Goal: Information Seeking & Learning: Learn about a topic

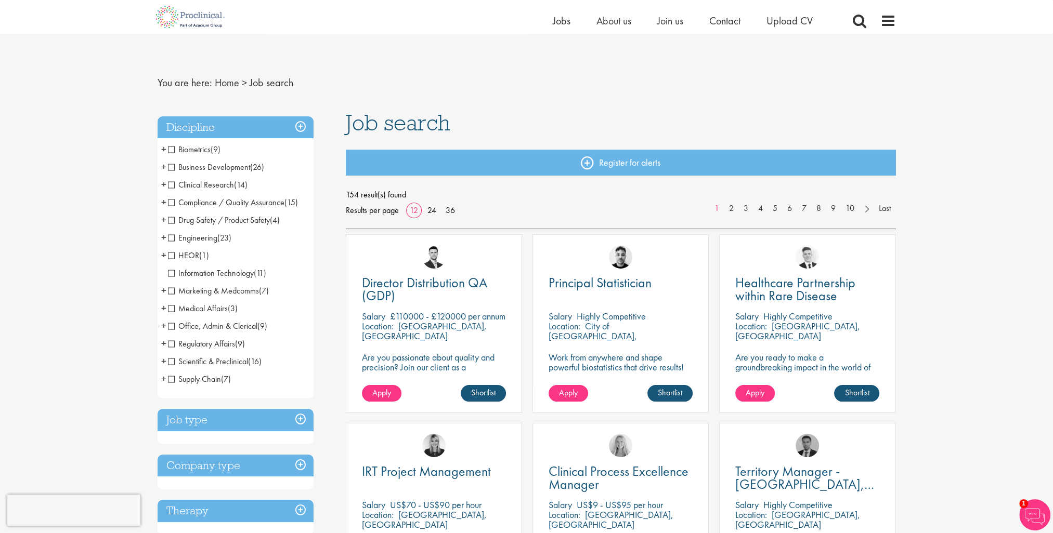
scroll to position [52, 0]
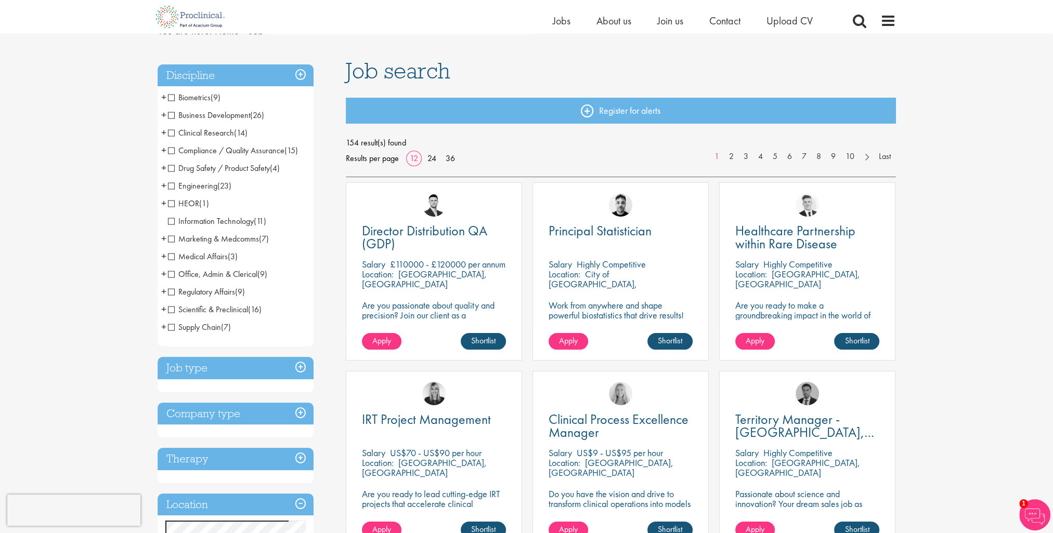
click at [166, 151] on span "+" at bounding box center [163, 150] width 5 height 16
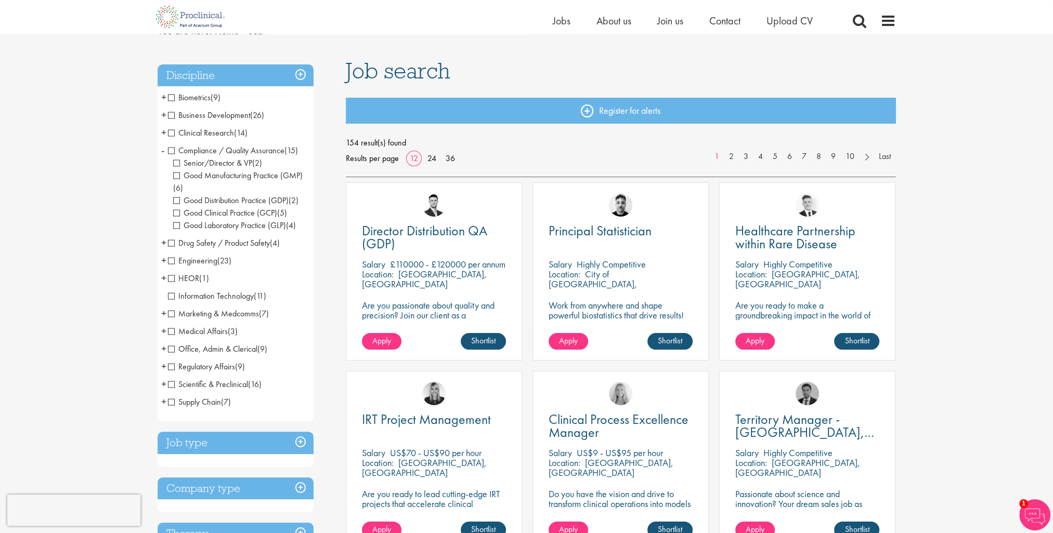
click at [162, 151] on span "-" at bounding box center [162, 150] width 3 height 16
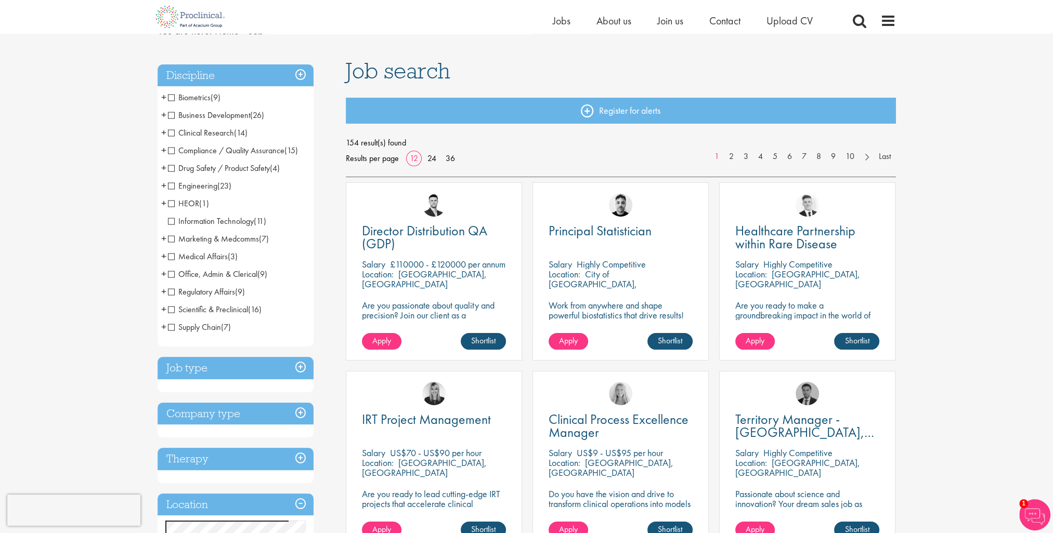
click at [163, 96] on span "+" at bounding box center [163, 97] width 5 height 16
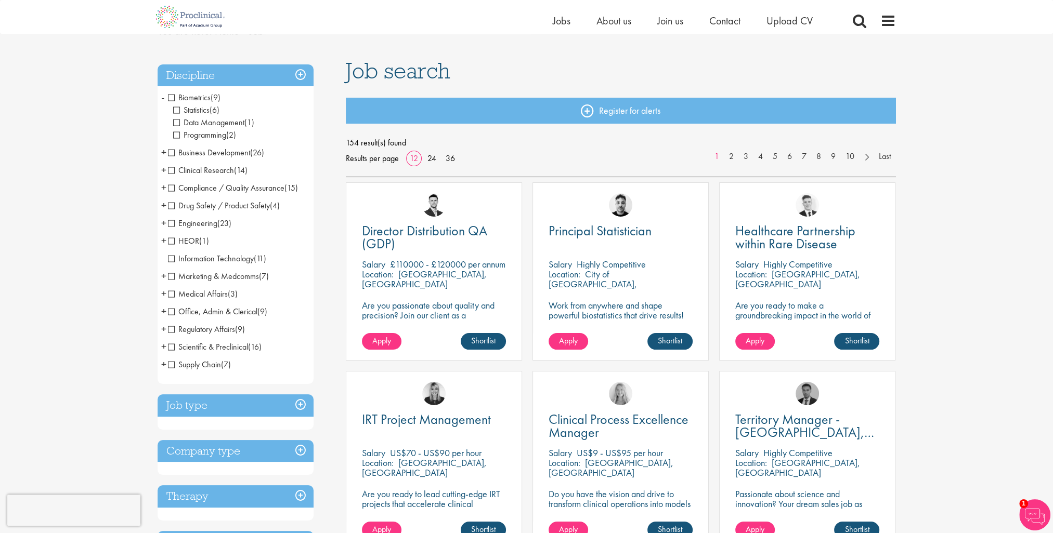
click at [163, 96] on span "-" at bounding box center [162, 97] width 3 height 16
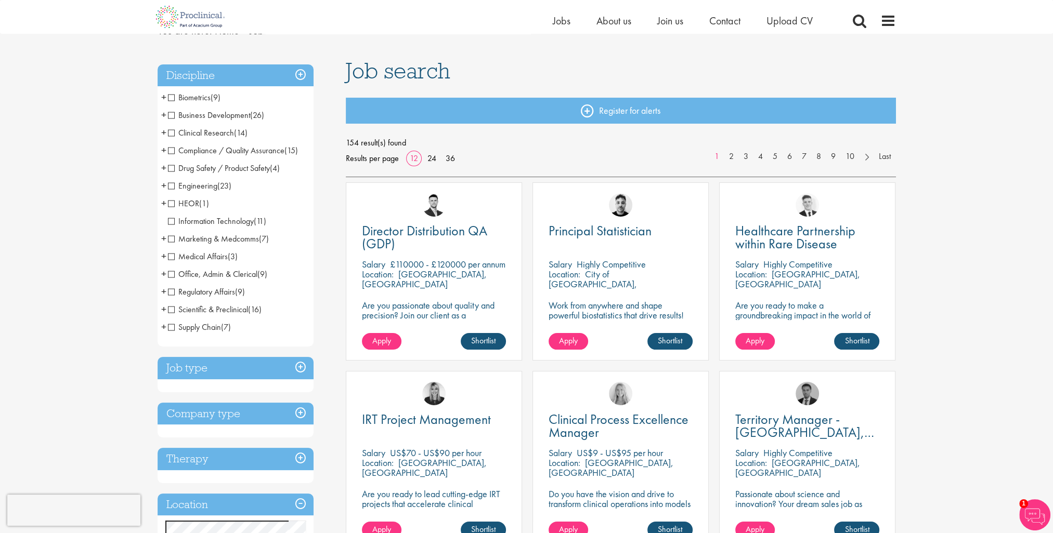
click at [162, 114] on span "+" at bounding box center [163, 115] width 5 height 16
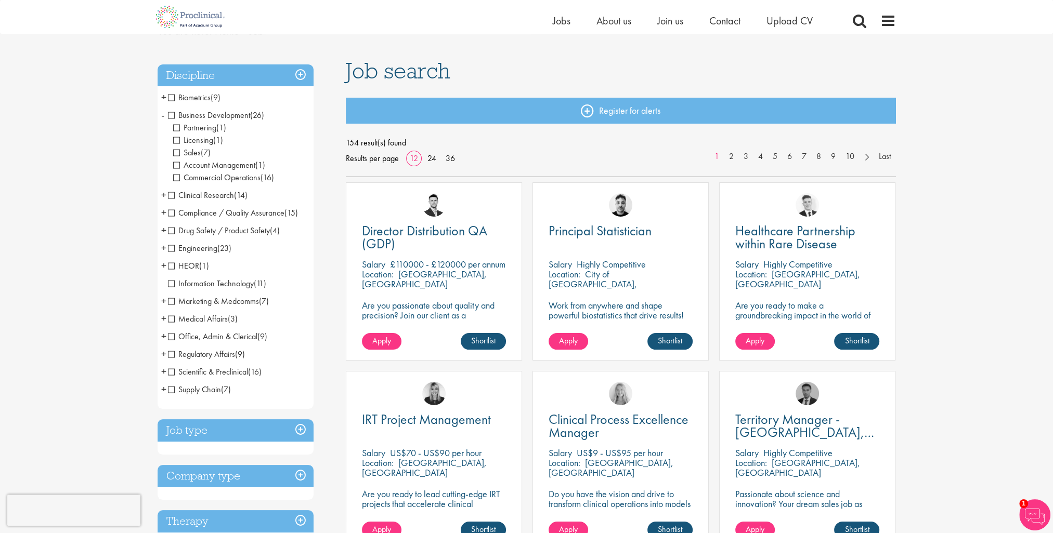
click at [162, 114] on span "-" at bounding box center [162, 115] width 3 height 16
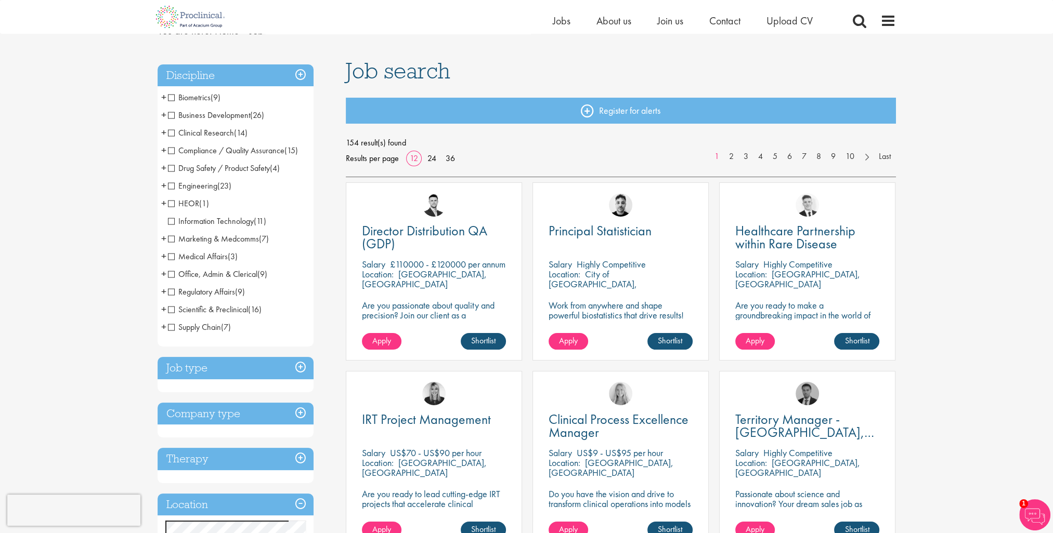
click at [164, 204] on span "+" at bounding box center [163, 204] width 5 height 16
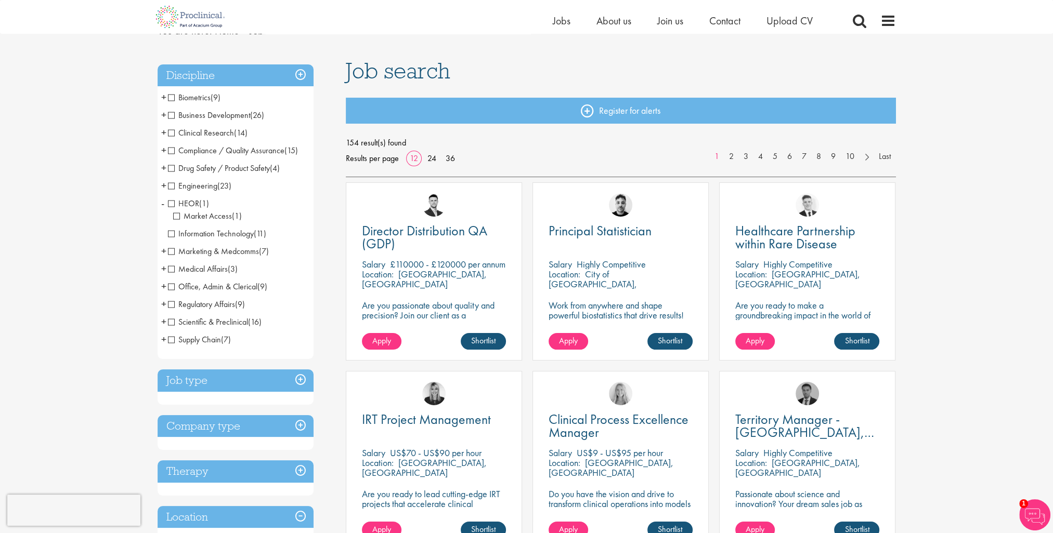
click at [164, 204] on span "-" at bounding box center [162, 204] width 3 height 16
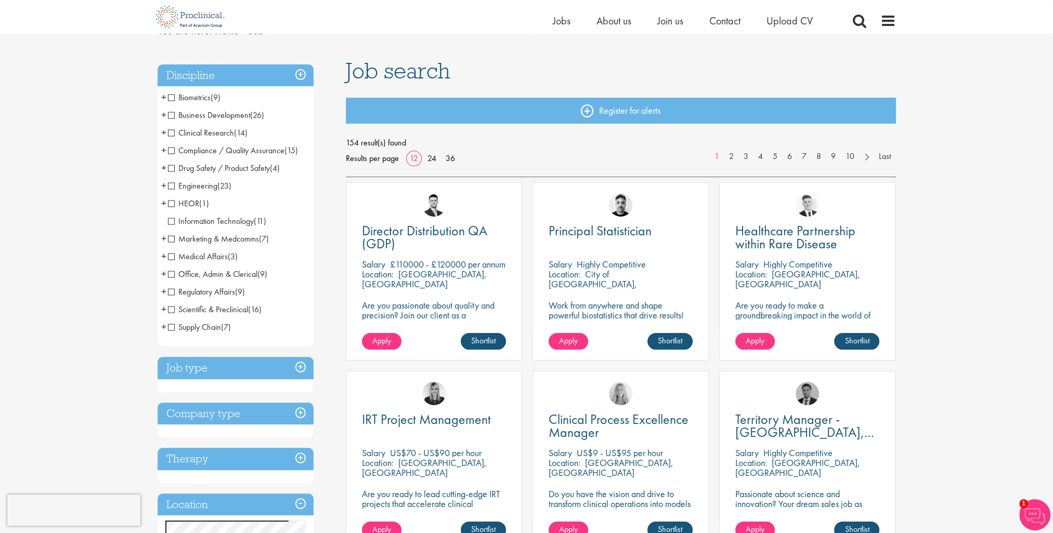
click at [162, 257] on span "+" at bounding box center [163, 257] width 5 height 16
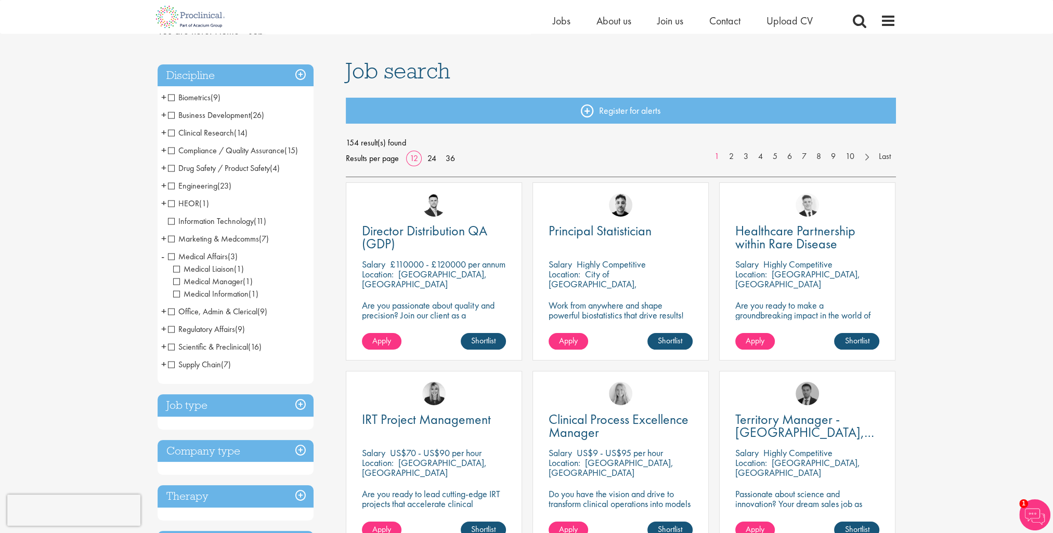
click at [162, 257] on span "-" at bounding box center [162, 257] width 3 height 16
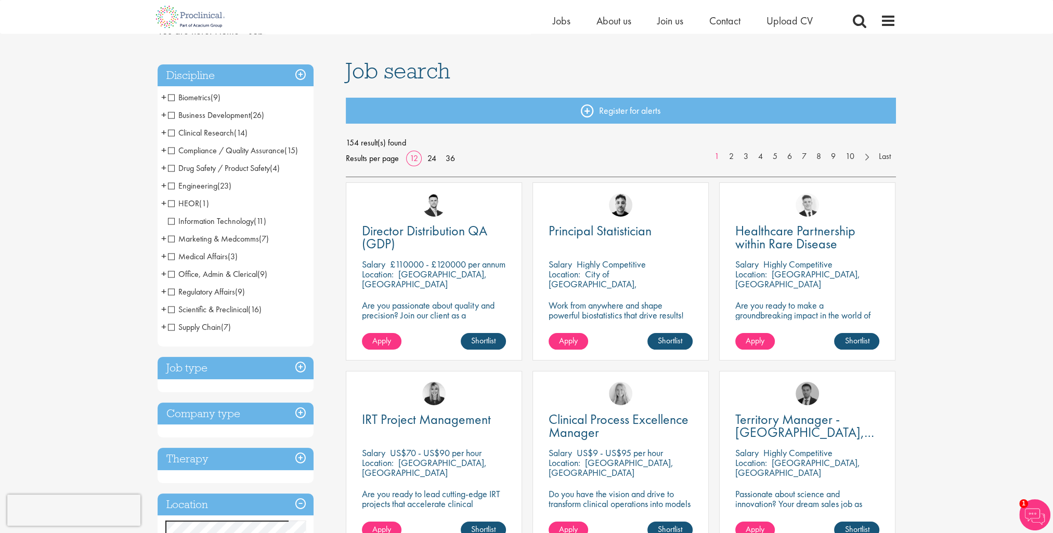
click at [164, 274] on span "+" at bounding box center [163, 274] width 5 height 16
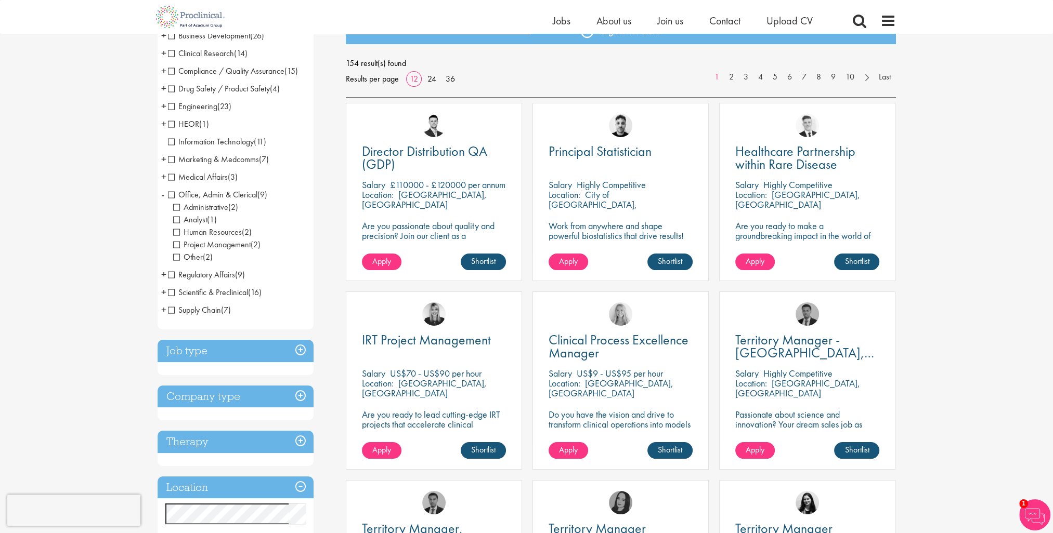
scroll to position [156, 0]
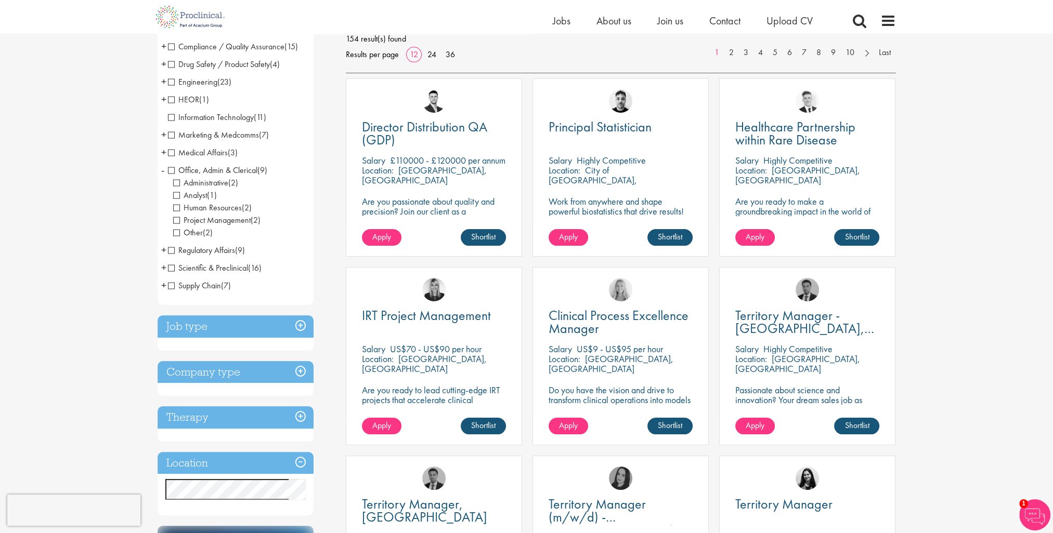
click at [177, 235] on span "Other" at bounding box center [188, 232] width 30 height 11
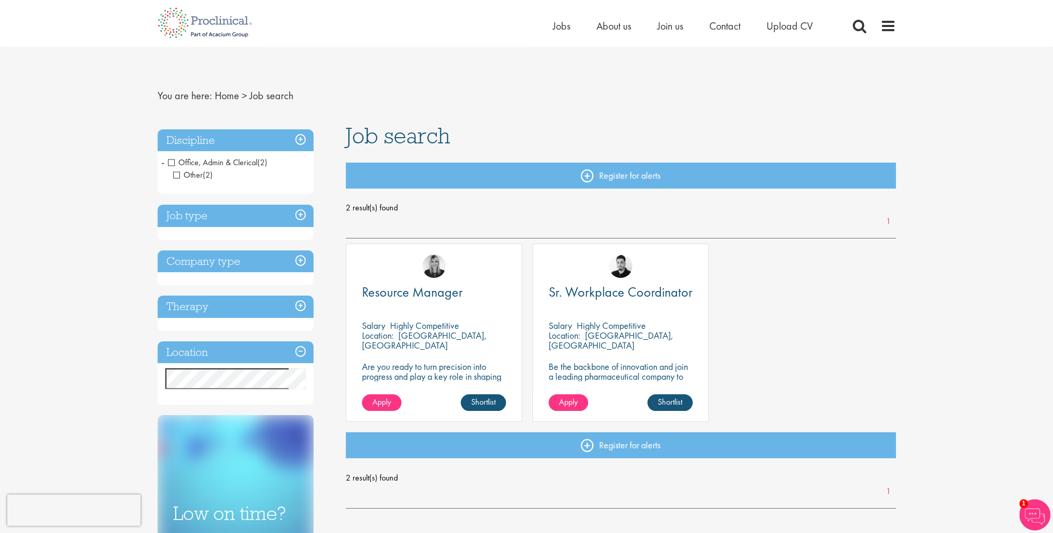
click at [175, 176] on span "Other" at bounding box center [188, 175] width 30 height 11
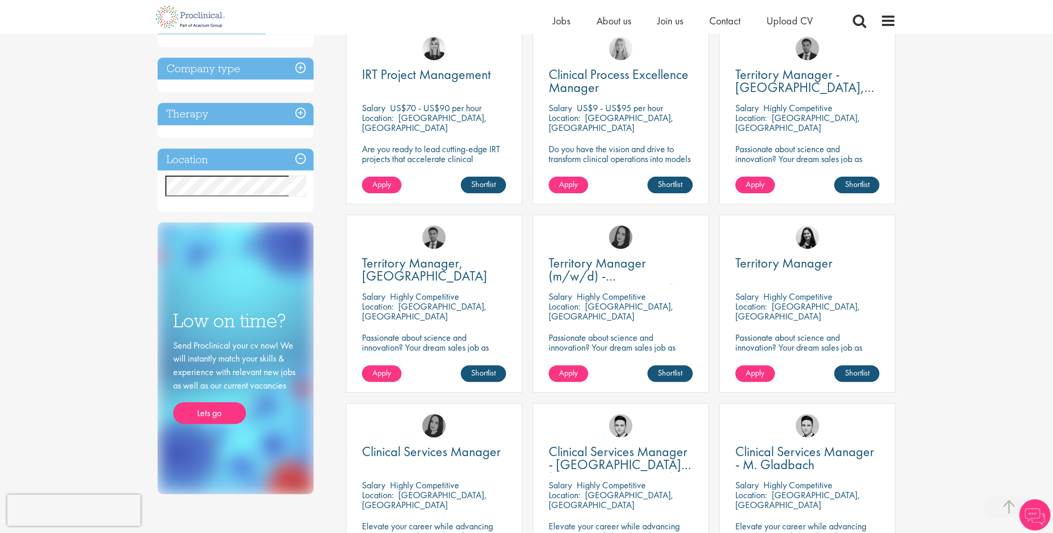
scroll to position [416, 0]
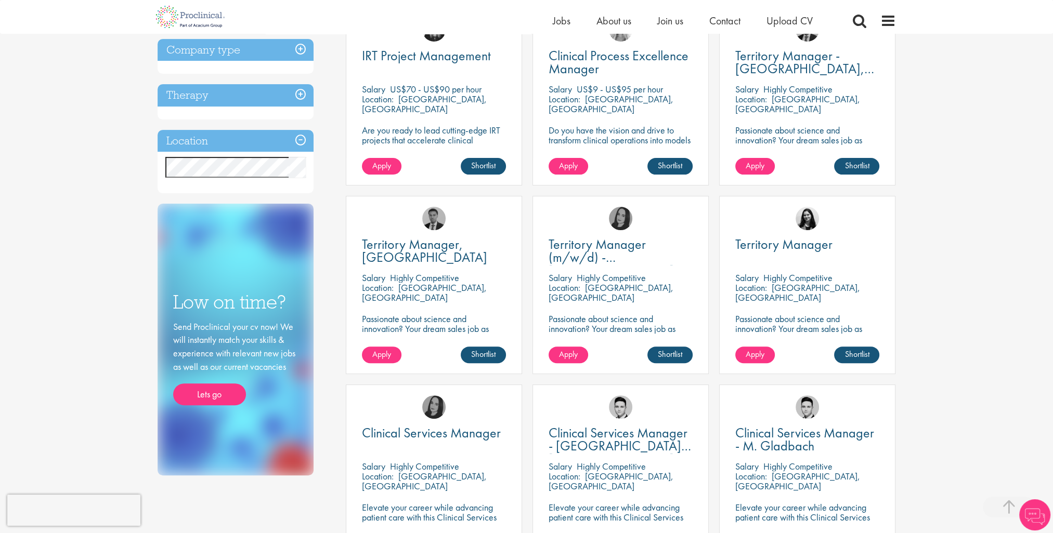
click at [301, 138] on h3 "Location" at bounding box center [236, 141] width 156 height 22
click at [79, 137] on div "You are here: Home > Job search Discipline Biometrics (9) - + Statistics (6) Da…" at bounding box center [526, 262] width 1053 height 1357
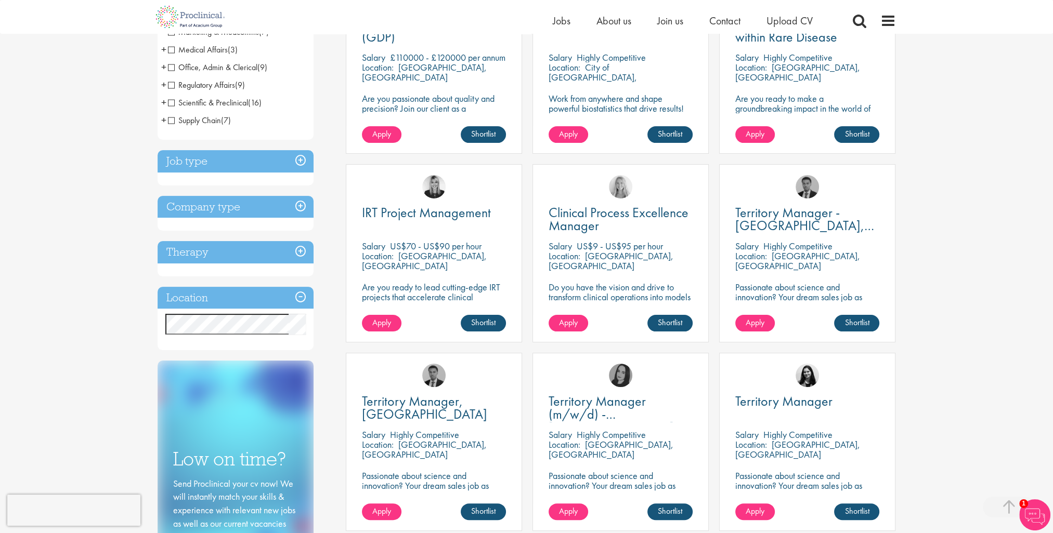
scroll to position [260, 0]
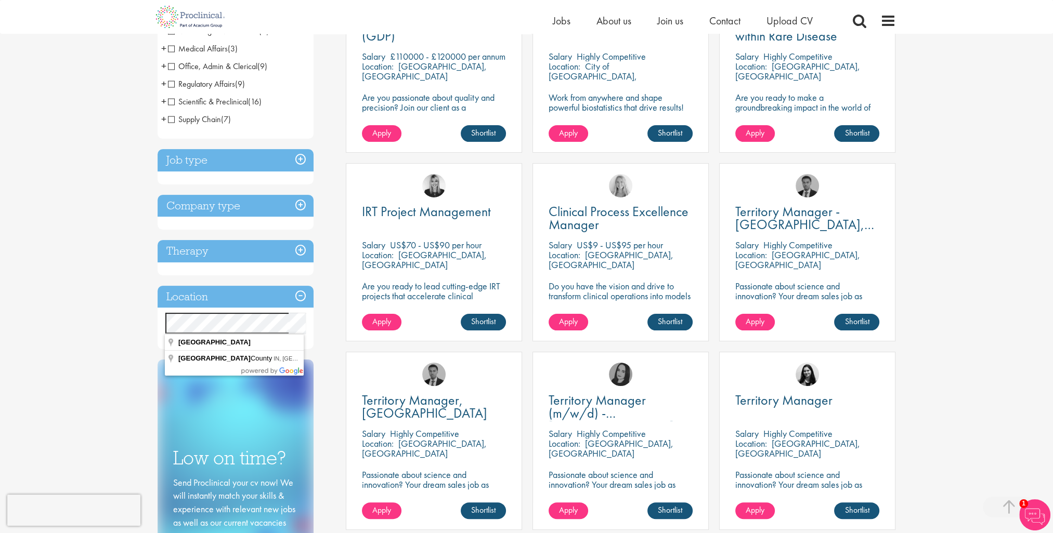
click at [341, 305] on div "IRT Project Management Salary US$70 - US$90 per hour Location: Cambridge, USA A…" at bounding box center [434, 257] width 187 height 189
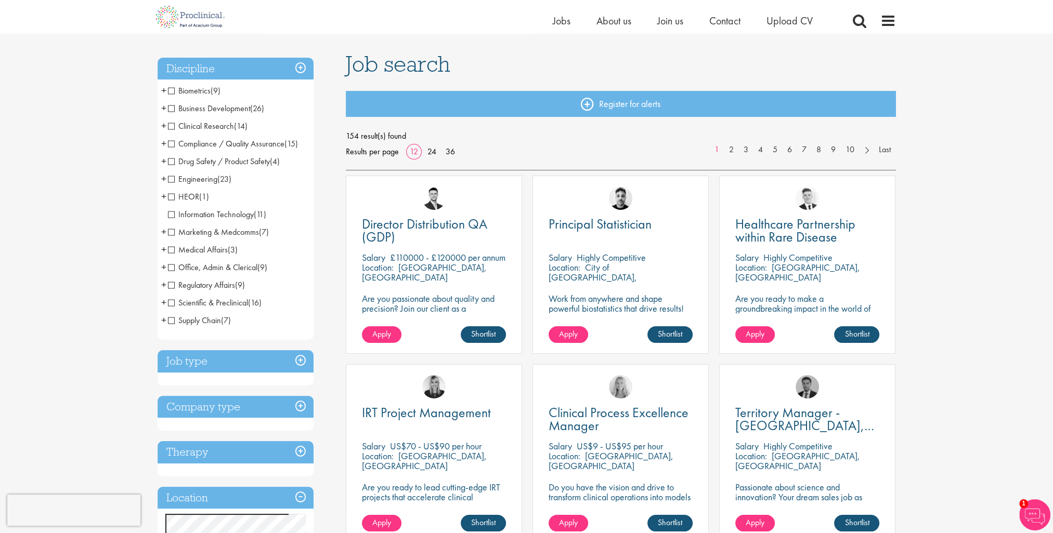
scroll to position [0, 0]
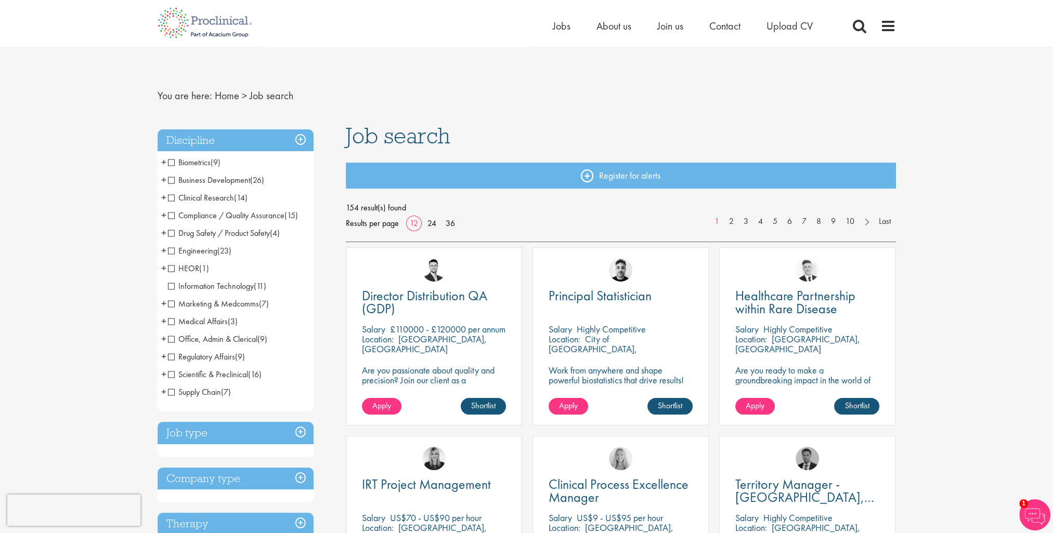
click at [302, 138] on h3 "Discipline" at bounding box center [236, 140] width 156 height 22
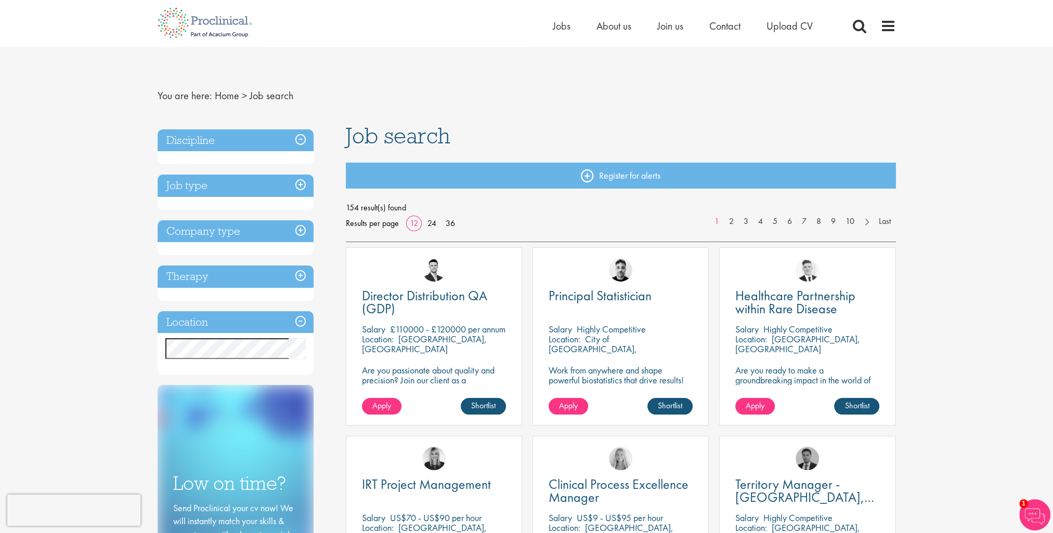
click at [297, 275] on h3 "Therapy" at bounding box center [236, 277] width 156 height 22
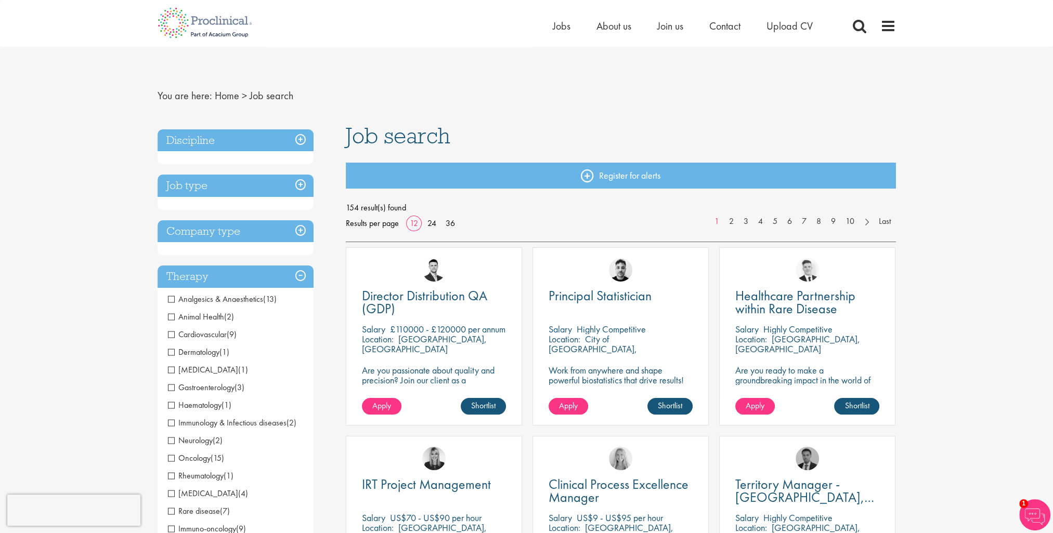
click at [297, 275] on h3 "Therapy" at bounding box center [236, 277] width 156 height 22
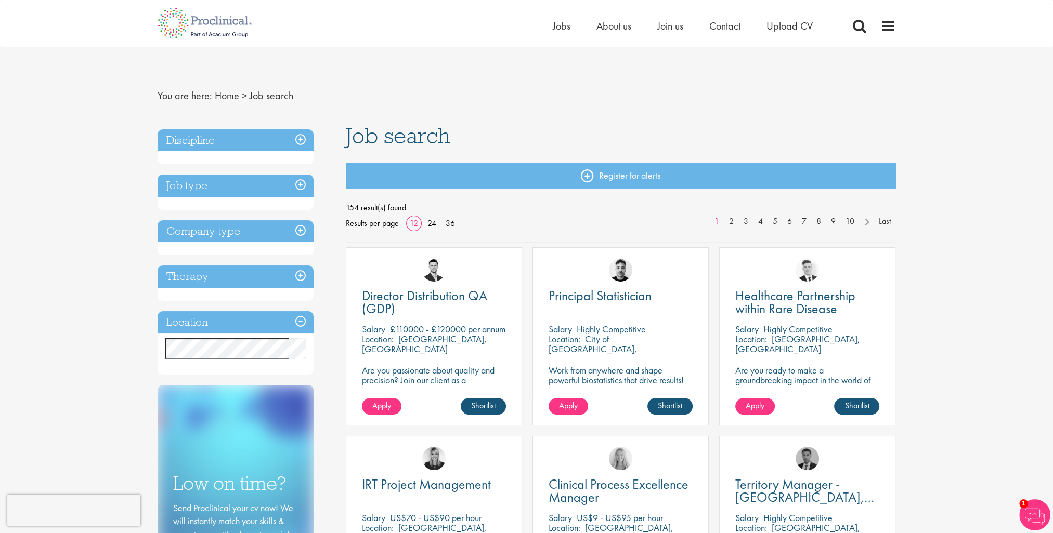
click at [298, 233] on h3 "Company type" at bounding box center [236, 231] width 156 height 22
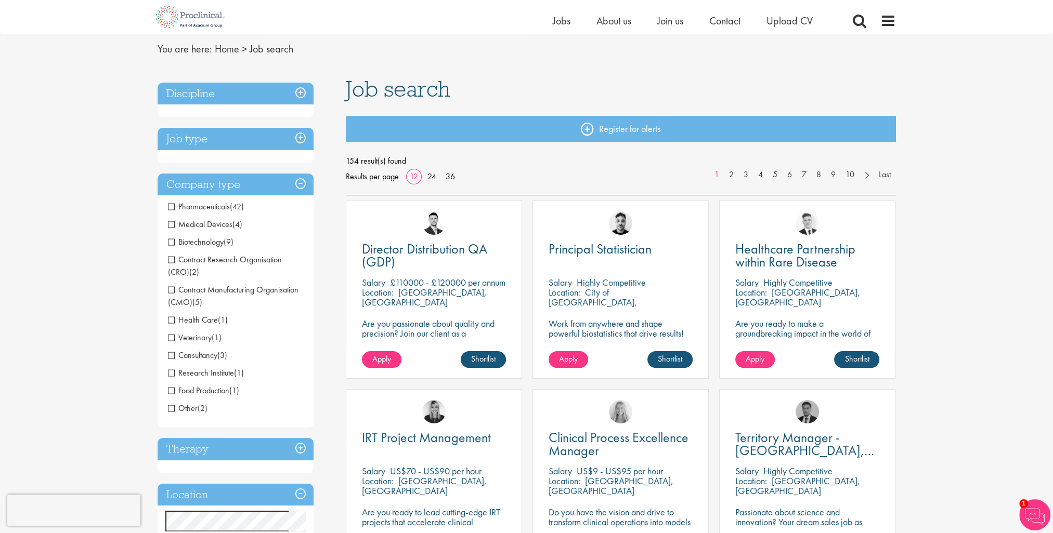
scroll to position [52, 0]
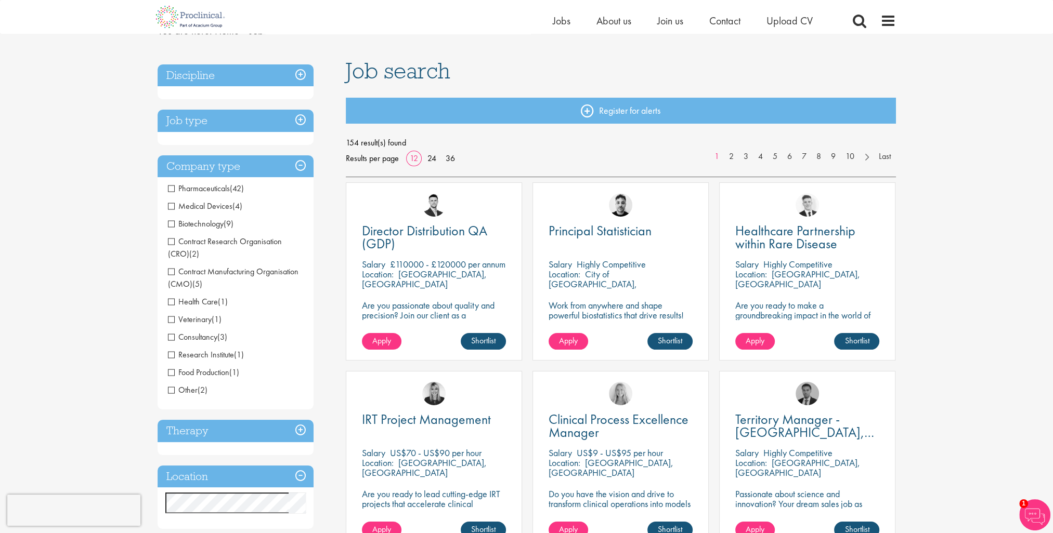
click at [172, 190] on span "Pharmaceuticals" at bounding box center [199, 188] width 62 height 11
